Goal: Task Accomplishment & Management: Manage account settings

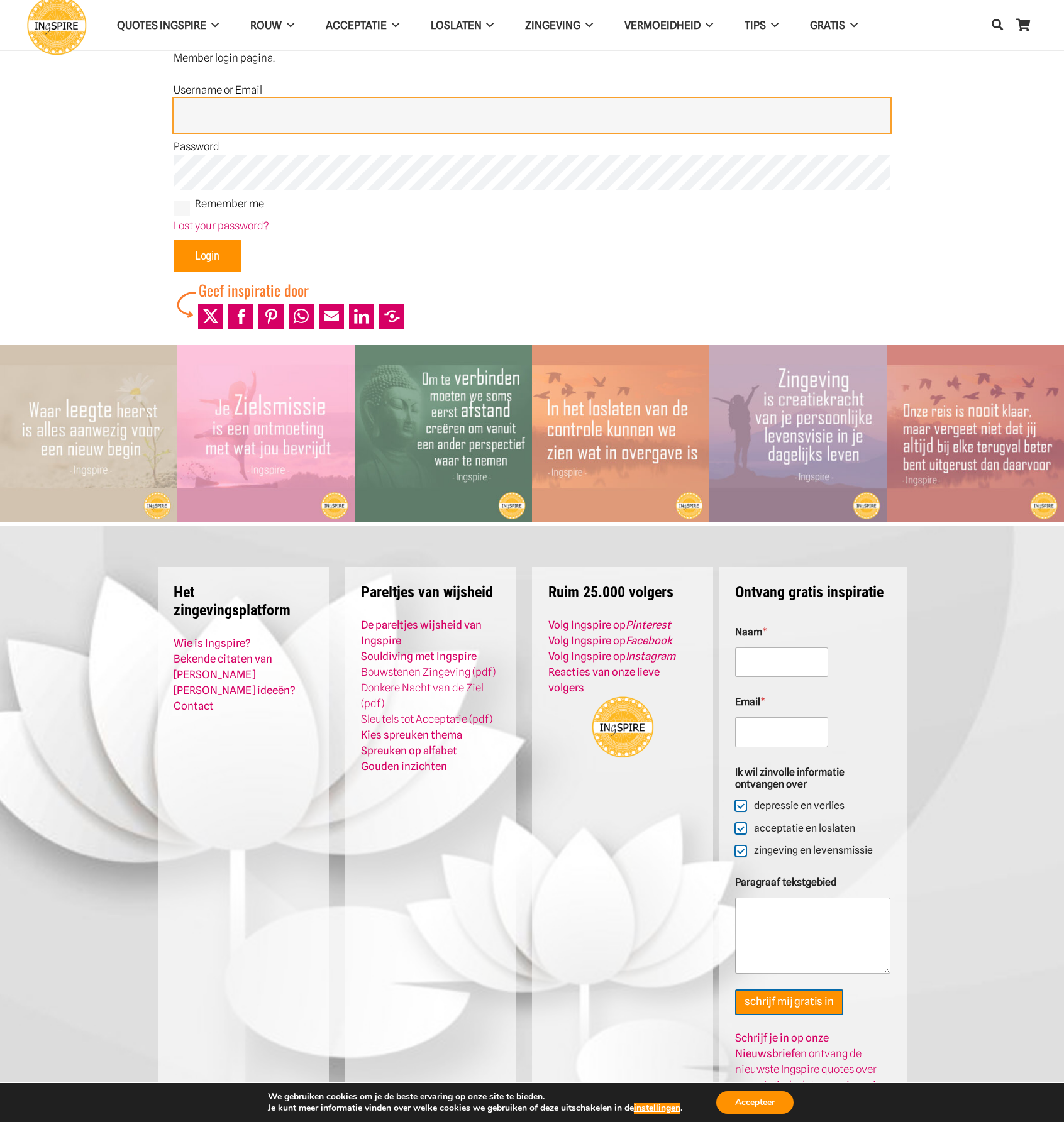
click at [200, 111] on input "Username or Email" at bounding box center [532, 115] width 717 height 35
type input "Admin"
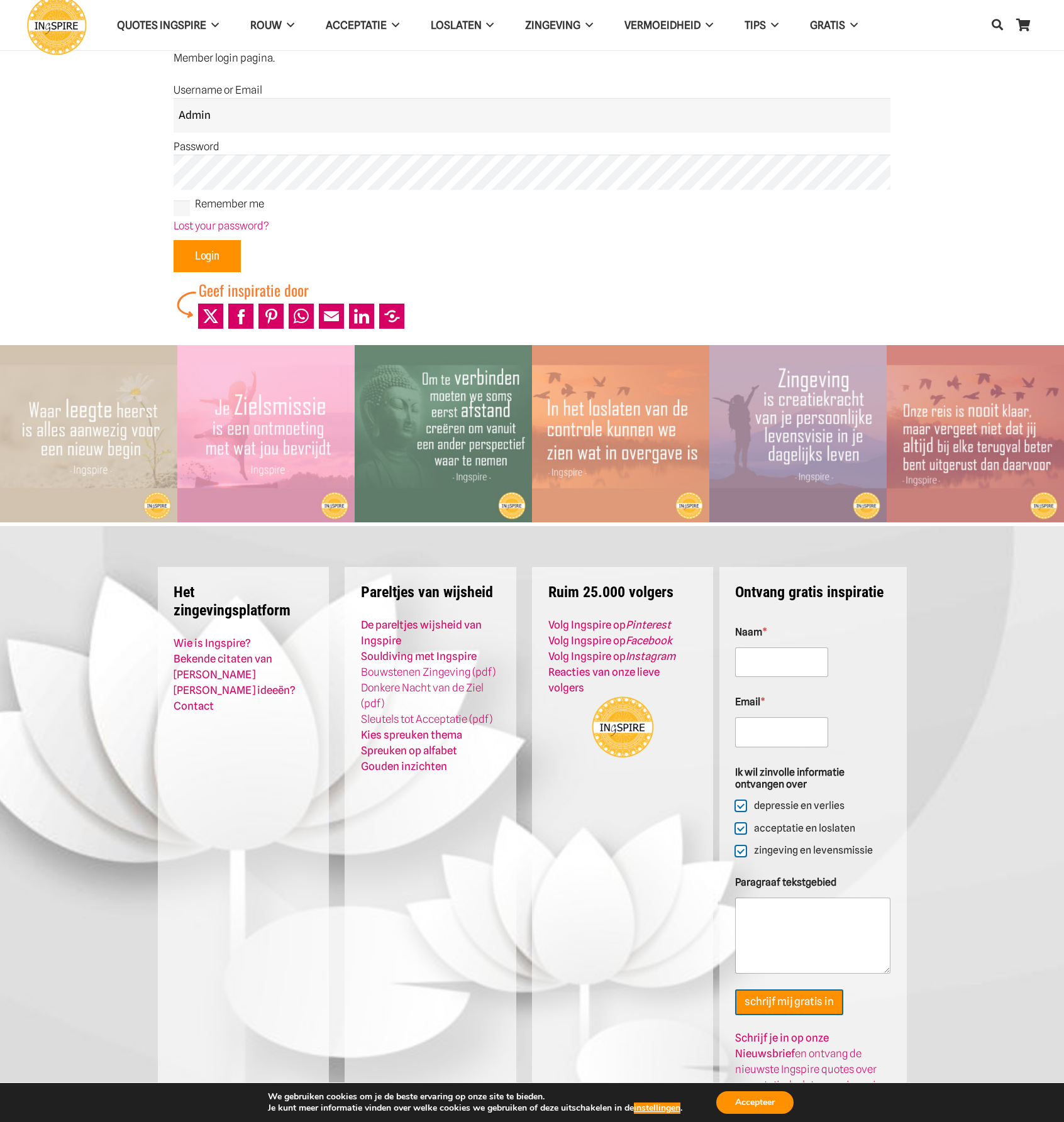
click at [205, 256] on input "Login" at bounding box center [207, 257] width 67 height 33
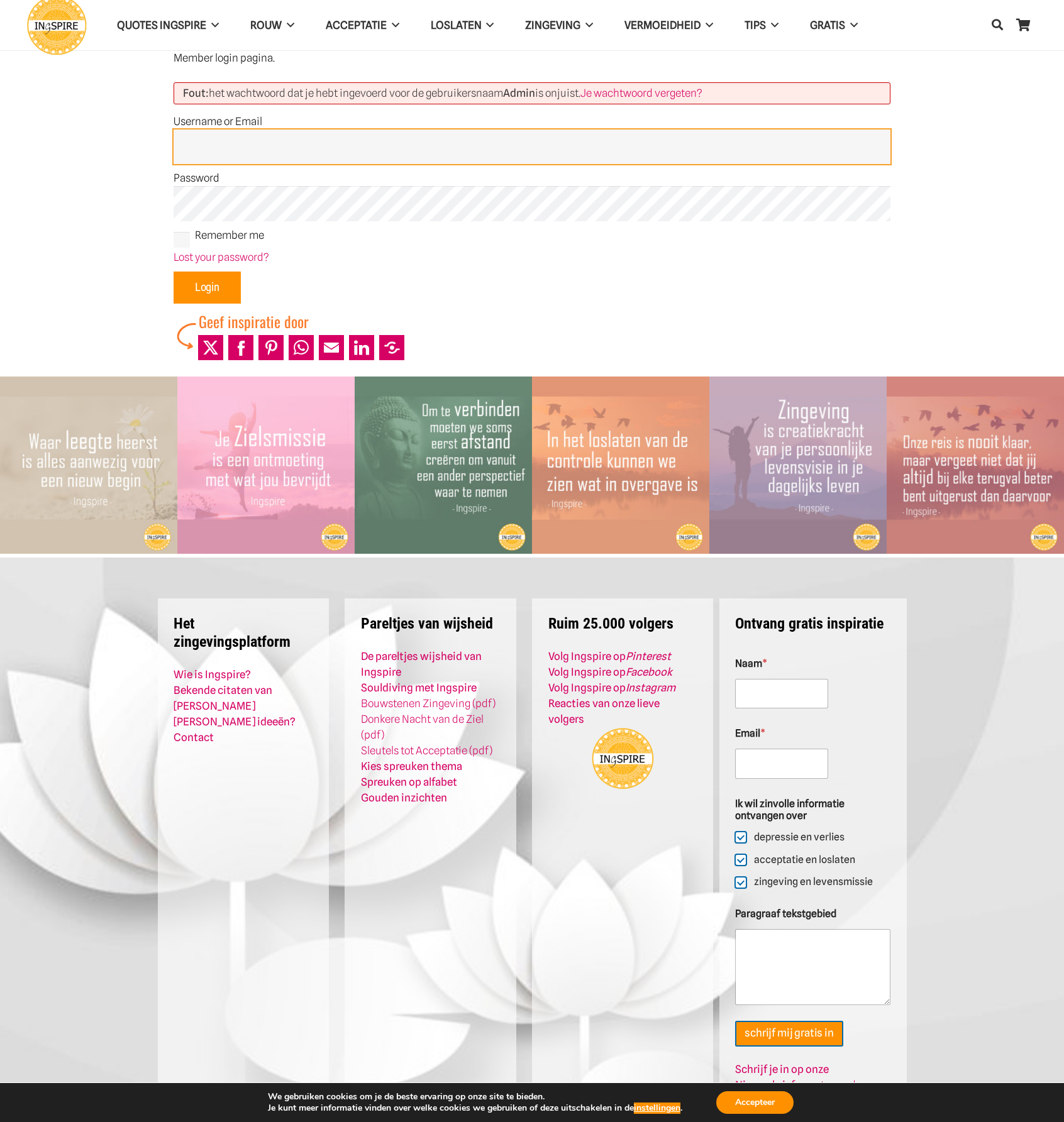
click at [212, 153] on input "Username or Email" at bounding box center [532, 146] width 717 height 35
type input "Admin"
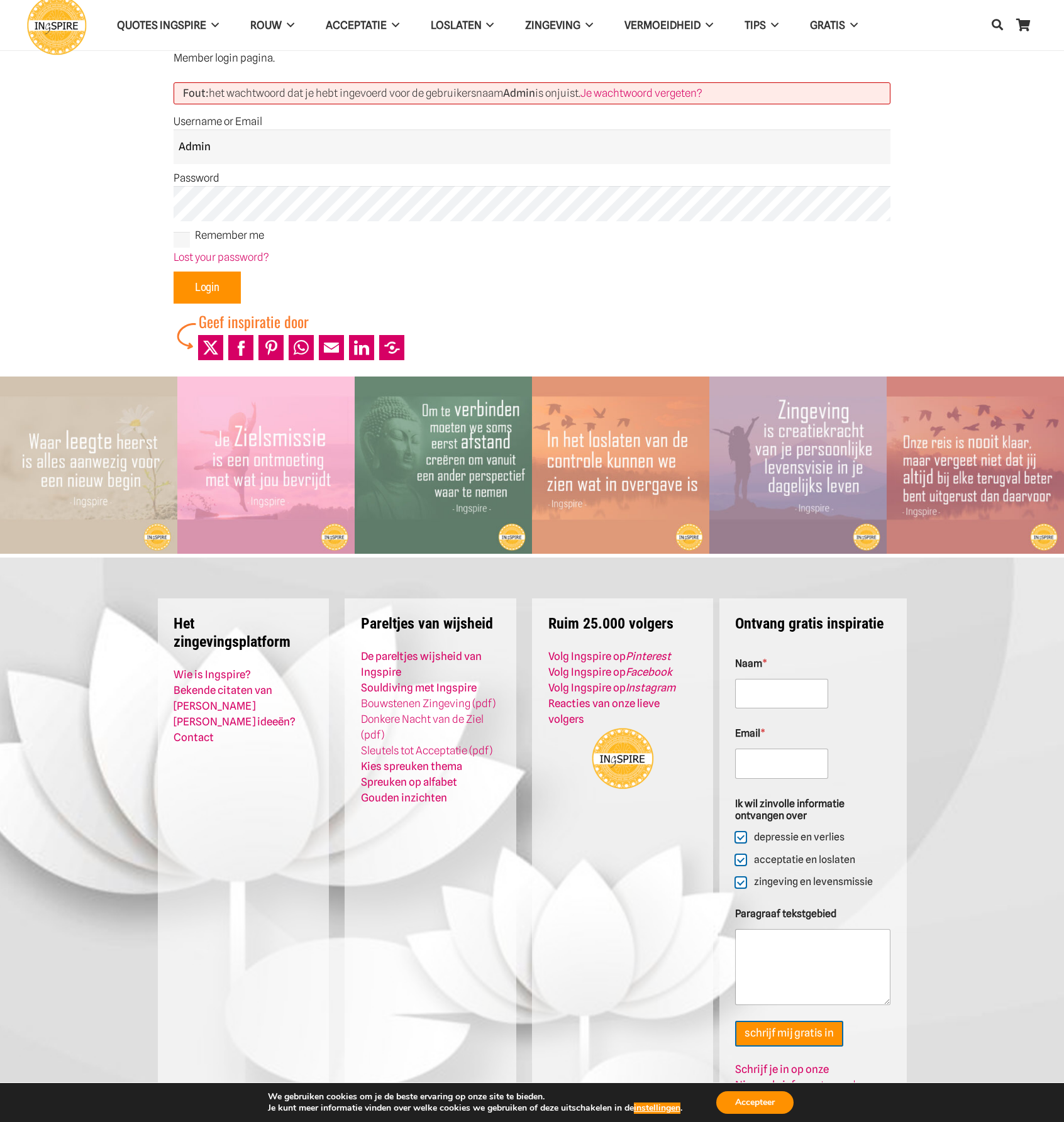
click at [206, 290] on input "Login" at bounding box center [207, 288] width 67 height 33
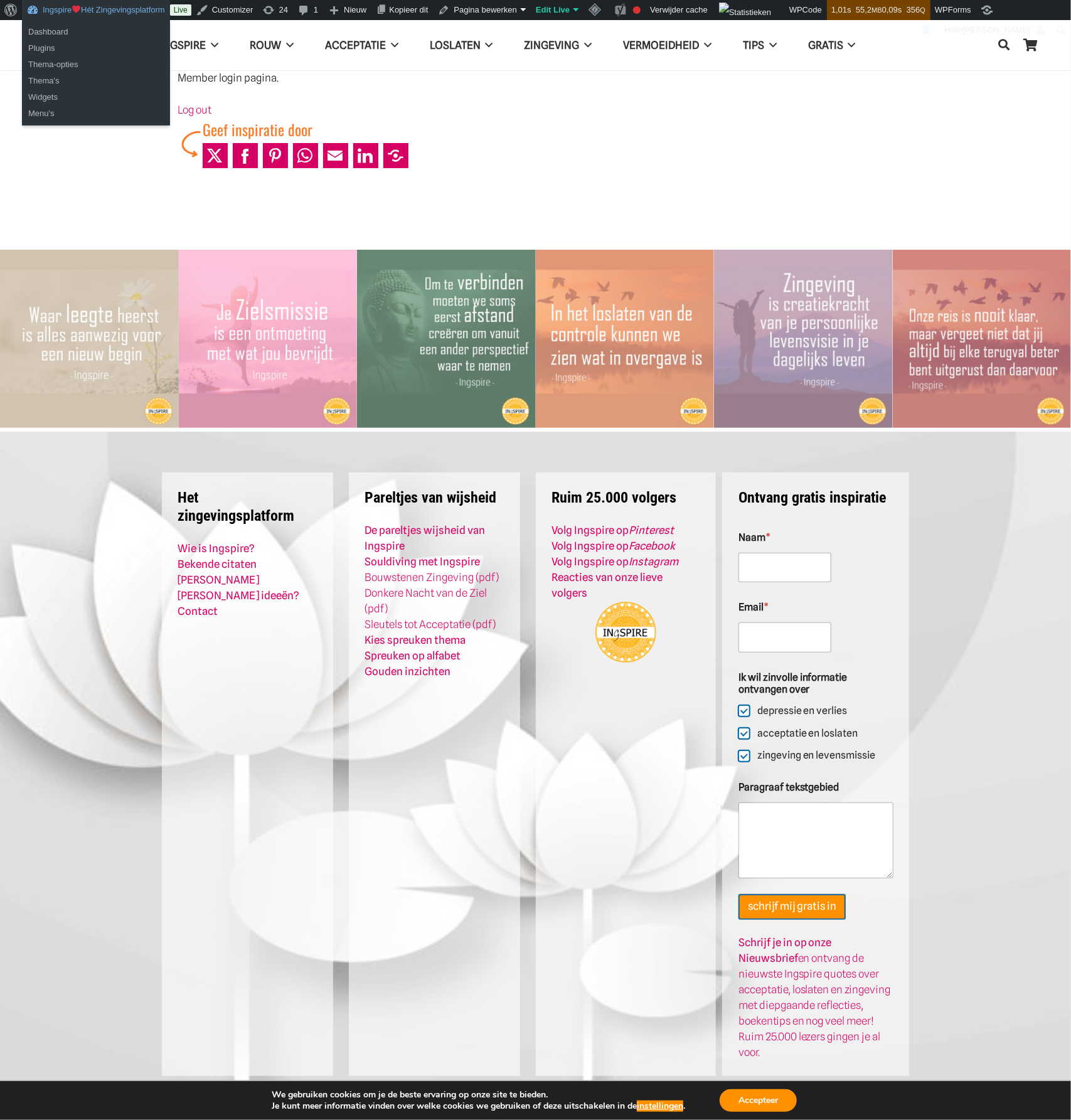
click at [105, 10] on link "Ingspire Hét Zingevingsplatform" at bounding box center [95, 10] width 148 height 20
